Goal: Task Accomplishment & Management: Manage account settings

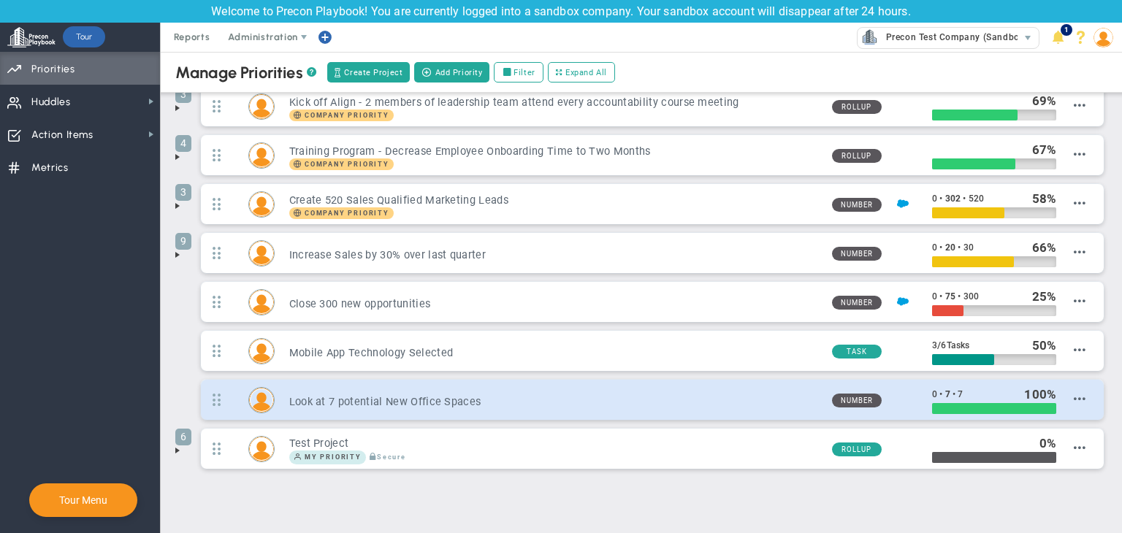
scroll to position [107, 0]
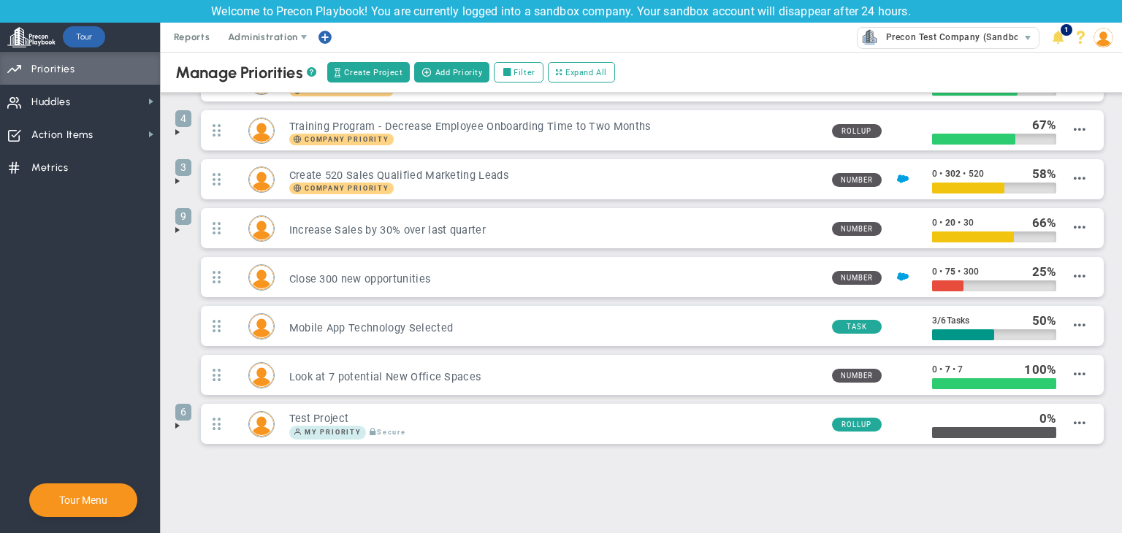
click at [168, 421] on div "Manage OKRs ? Manage Priorities ? Create Project Add Priority Update Priority V…" at bounding box center [641, 240] width 961 height 591
click at [182, 427] on span at bounding box center [178, 426] width 12 height 12
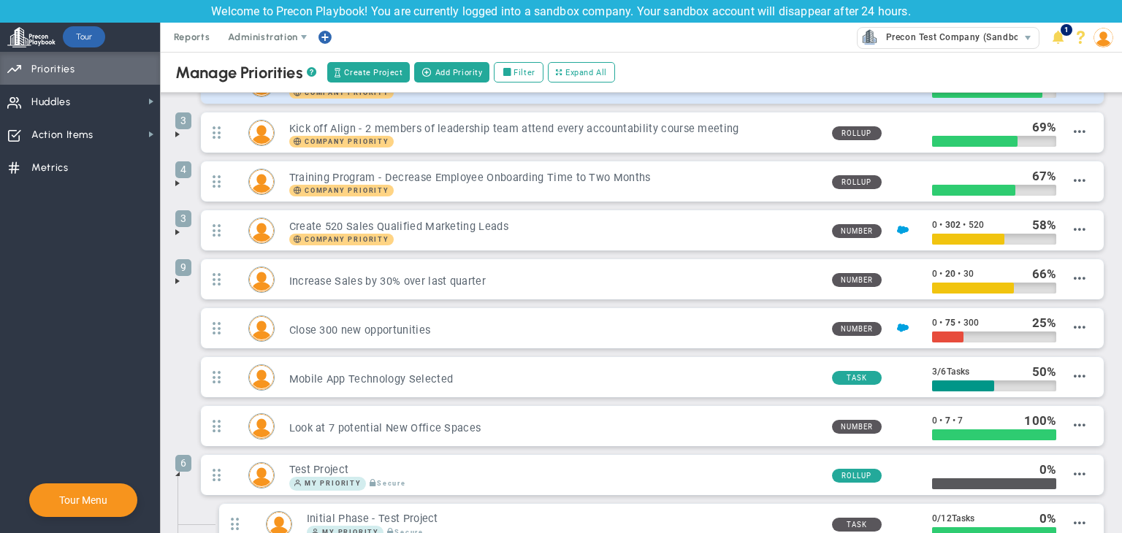
scroll to position [0, 0]
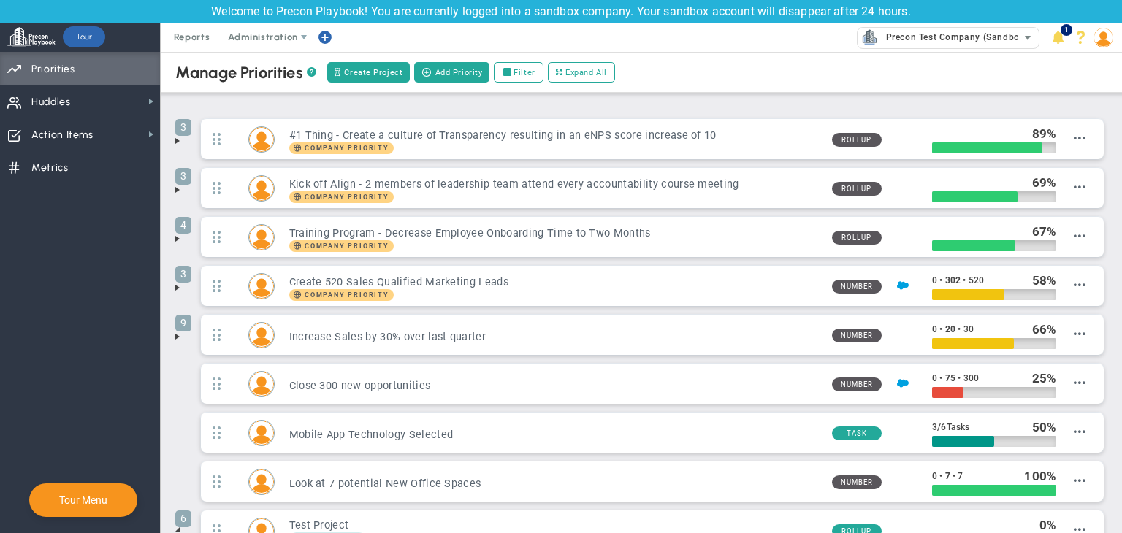
click at [1020, 45] on span "select" at bounding box center [1027, 38] width 21 height 20
click at [947, 39] on span "Precon Test Company (Sandbox)" at bounding box center [953, 37] width 149 height 19
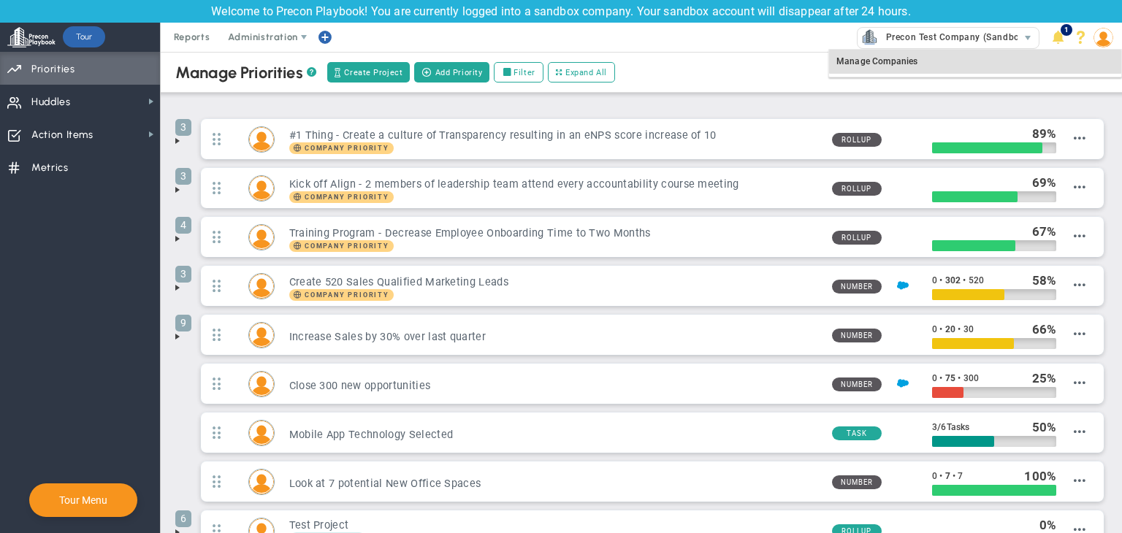
click at [1101, 42] on img at bounding box center [1103, 38] width 20 height 20
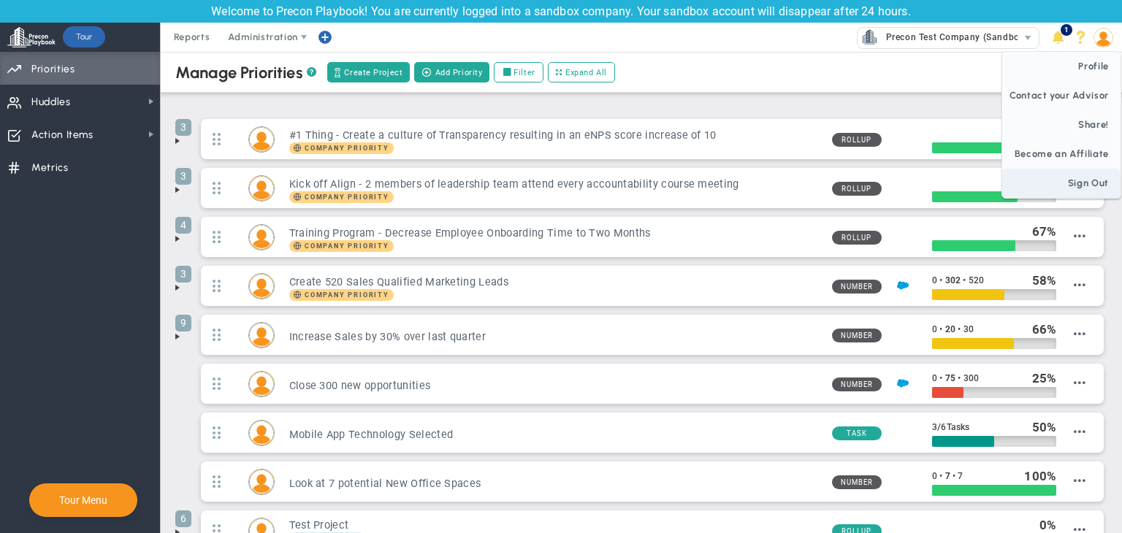
click at [1077, 174] on span "Sign Out" at bounding box center [1061, 183] width 118 height 29
